Goal: Transaction & Acquisition: Purchase product/service

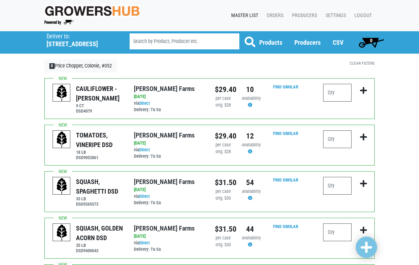
click at [67, 45] on h5 "1892 Central Avenue" at bounding box center [79, 44] width 65 height 8
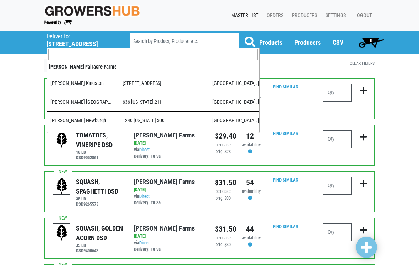
scroll to position [694, 0]
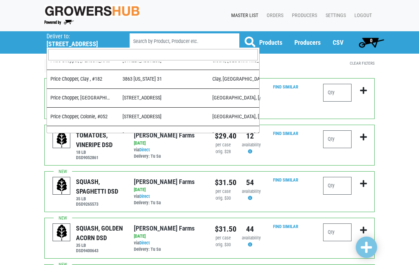
click at [60, 47] on h5 "1892 Central Avenue" at bounding box center [79, 44] width 65 height 8
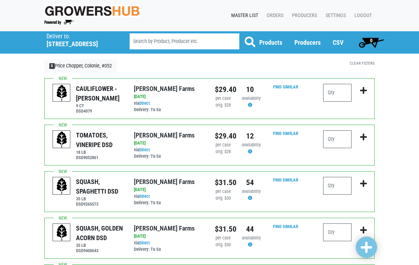
click at [62, 43] on h5 "1892 Central Avenue" at bounding box center [79, 44] width 65 height 8
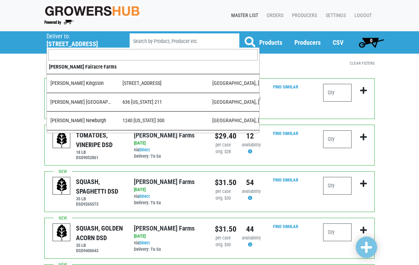
scroll to position [702, 0]
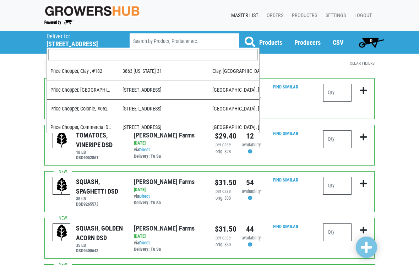
click at [60, 54] on input "search" at bounding box center [152, 54] width 209 height 11
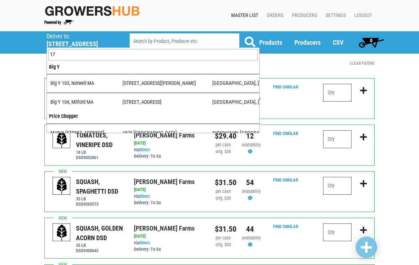
type input "175"
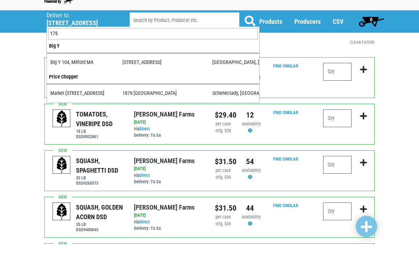
select select "276ffe78-500f-4a7a-a594-15c6a6ec89cb"
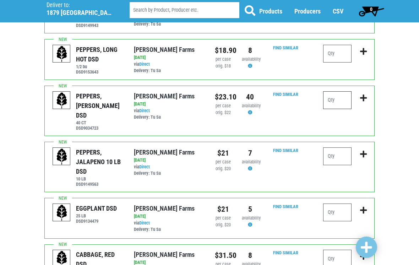
click at [340, 101] on input "number" at bounding box center [337, 100] width 28 height 18
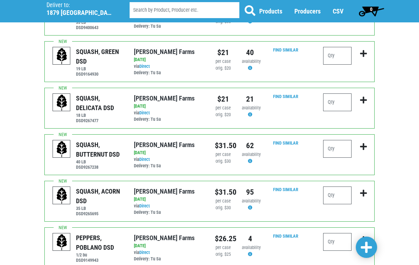
scroll to position [223, 0]
type input "10"
click at [331, 52] on input "number" at bounding box center [337, 56] width 28 height 18
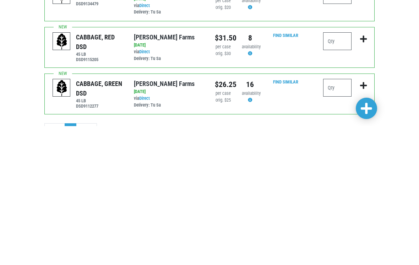
scroll to position [557, 0]
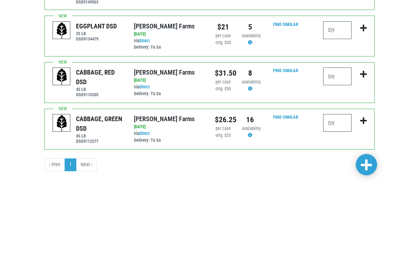
type input "4"
click at [338, 104] on input "number" at bounding box center [337, 113] width 28 height 18
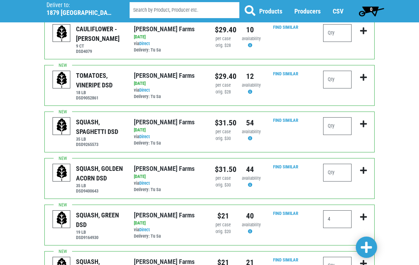
scroll to position [56, 0]
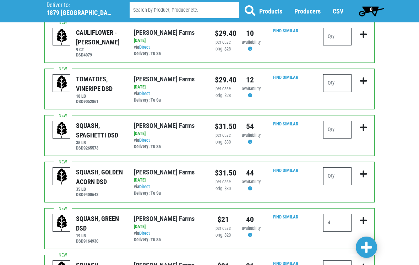
type input "2"
click at [336, 83] on input "number" at bounding box center [337, 83] width 28 height 18
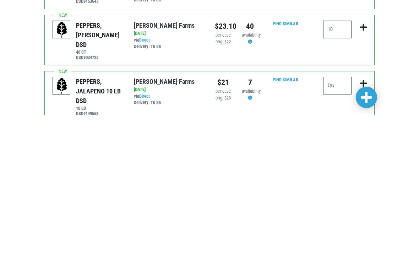
scroll to position [379, 0]
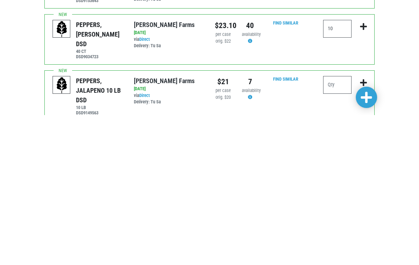
type input "2"
click at [340, 226] on input "number" at bounding box center [337, 235] width 28 height 18
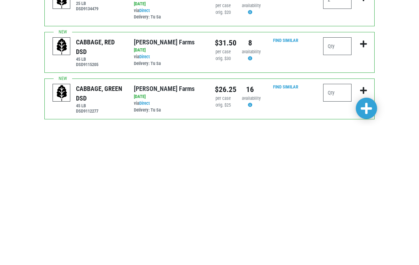
scroll to position [532, 0]
type input "2"
click at [331, 176] on input "number" at bounding box center [337, 185] width 28 height 18
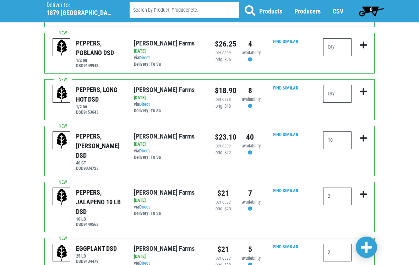
scroll to position [414, 0]
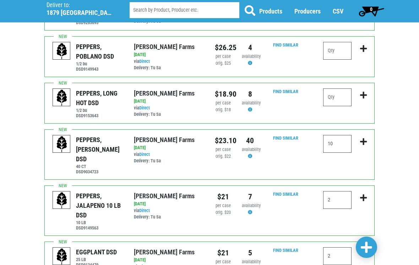
type input "2"
click at [336, 48] on input "number" at bounding box center [337, 51] width 28 height 18
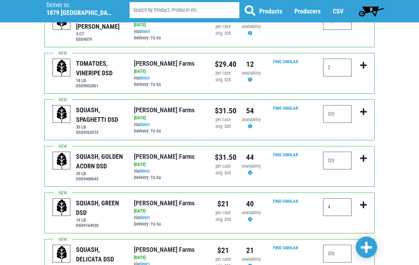
scroll to position [70, 0]
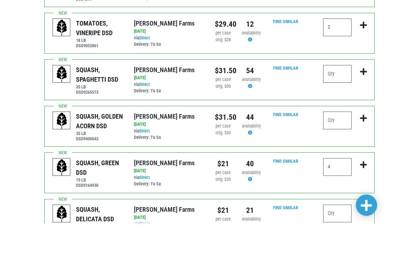
type input "1"
click at [339, 107] on input "number" at bounding box center [337, 116] width 28 height 18
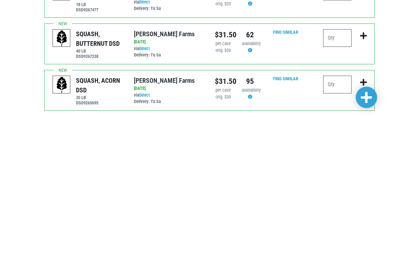
scroll to position [185, 0]
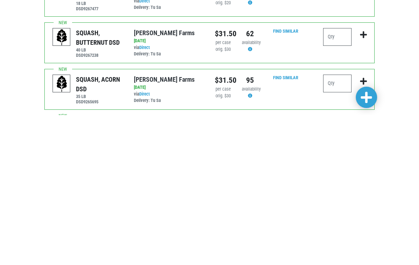
type input "2"
click at [339, 178] on input "number" at bounding box center [337, 187] width 28 height 18
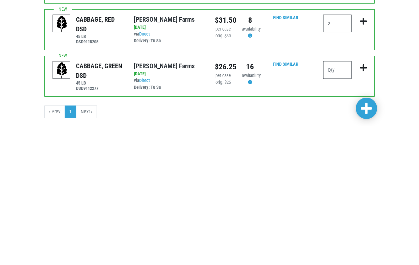
scroll to position [557, 0]
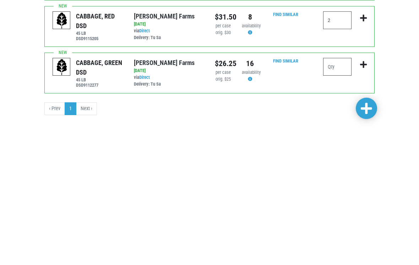
type input "4"
click at [367, 241] on span at bounding box center [366, 247] width 11 height 13
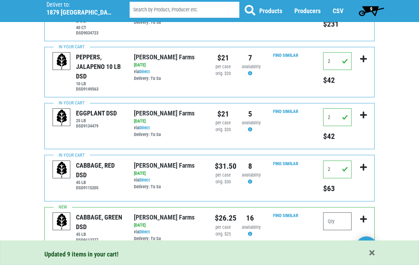
scroll to position [590, 0]
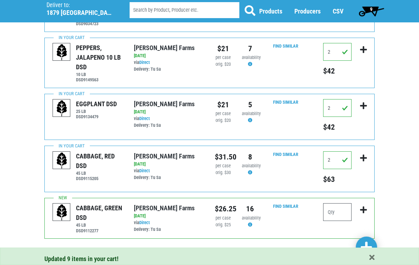
click at [86, 247] on li "Next ›" at bounding box center [86, 253] width 21 height 13
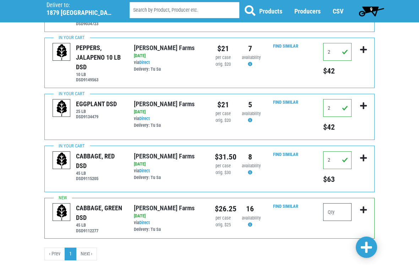
click at [83, 247] on li "Next ›" at bounding box center [86, 253] width 21 height 13
click at [91, 247] on li "Next ›" at bounding box center [86, 253] width 21 height 13
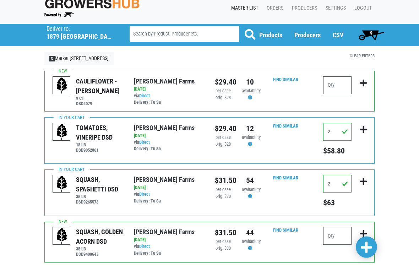
scroll to position [6, 0]
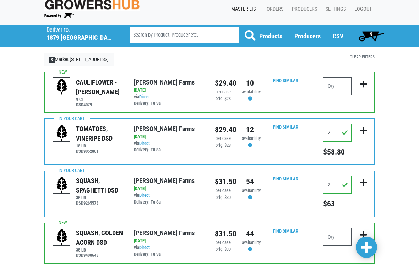
click at [369, 32] on span "9" at bounding box center [371, 36] width 32 height 14
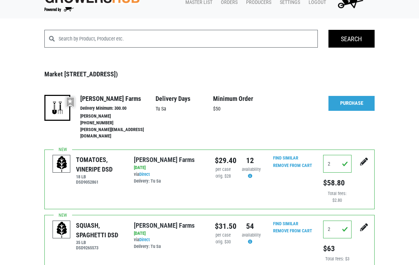
scroll to position [13, 0]
click at [354, 101] on link "Purchase" at bounding box center [351, 103] width 46 height 15
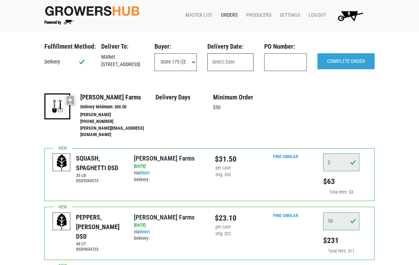
click at [235, 59] on input "text" at bounding box center [230, 62] width 46 height 18
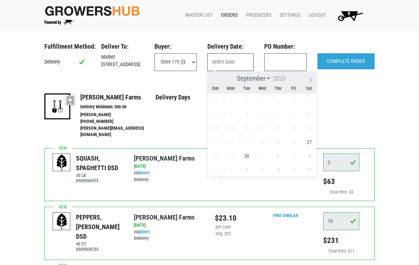
scroll to position [12, 0]
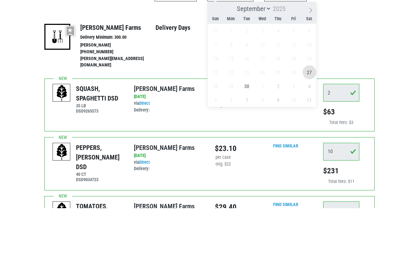
click at [310, 122] on span "27" at bounding box center [310, 129] width 14 height 14
type input "[DATE]"
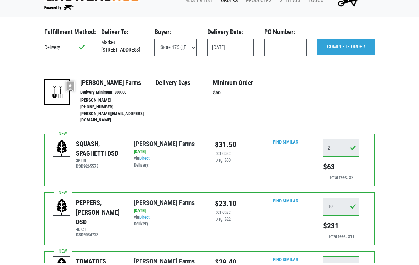
click at [355, 45] on input "COMPLETE ORDER" at bounding box center [345, 49] width 57 height 16
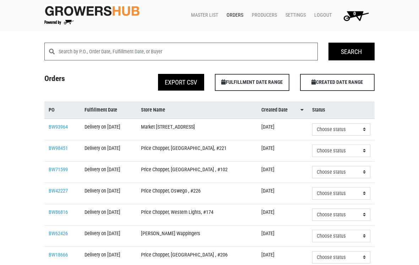
click at [58, 130] on link "BW93964" at bounding box center [58, 127] width 19 height 6
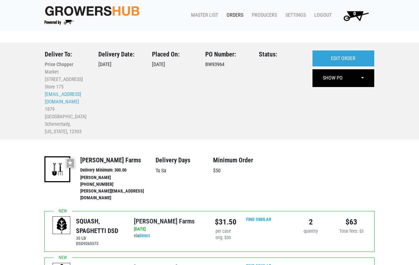
click at [356, 55] on link "EDIT ORDER" at bounding box center [343, 58] width 62 height 16
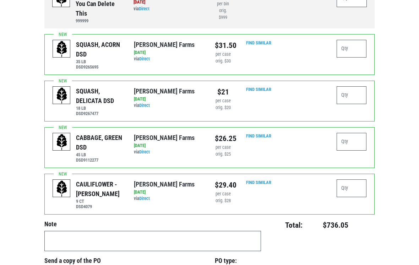
scroll to position [733, 0]
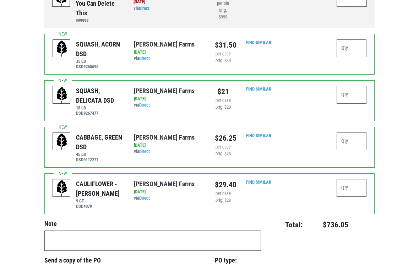
click at [359, 179] on input "number" at bounding box center [352, 188] width 30 height 18
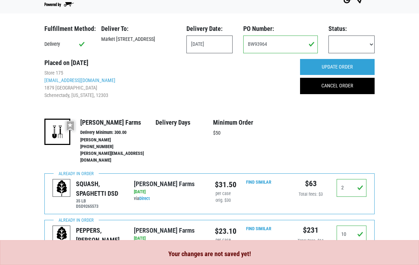
scroll to position [17, 0]
type input "6"
click at [358, 66] on input "UPDATE ORDER" at bounding box center [337, 67] width 75 height 16
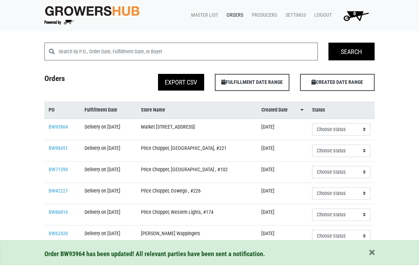
click at [58, 130] on link "BW93964" at bounding box center [58, 127] width 19 height 6
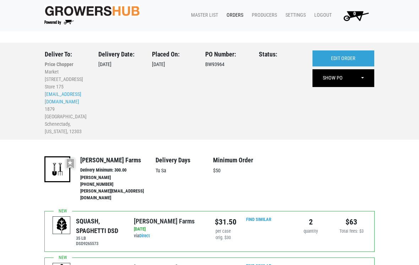
click at [238, 11] on link "Orders" at bounding box center [233, 15] width 25 height 13
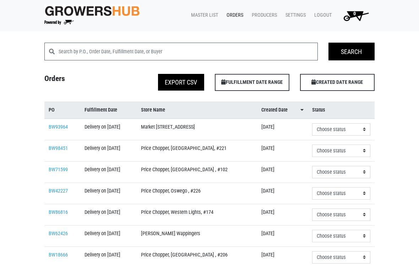
click at [206, 13] on link "Master List" at bounding box center [203, 15] width 36 height 13
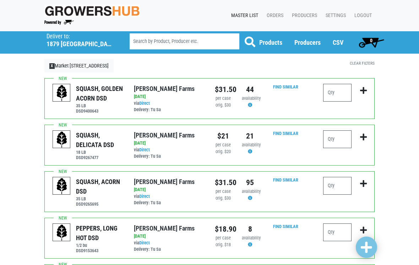
click at [278, 11] on link "Orders" at bounding box center [273, 15] width 25 height 13
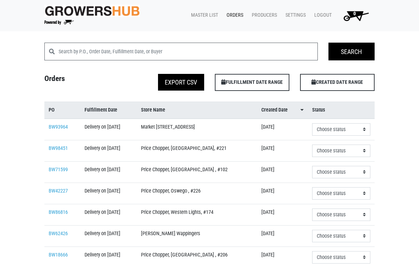
click at [234, 15] on link "Orders" at bounding box center [233, 15] width 25 height 13
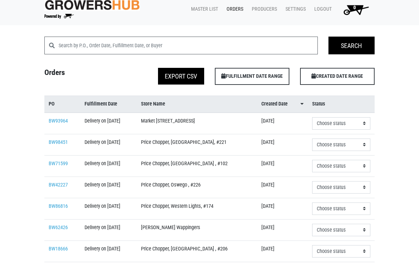
scroll to position [6, 0]
